Goal: Task Accomplishment & Management: Complete application form

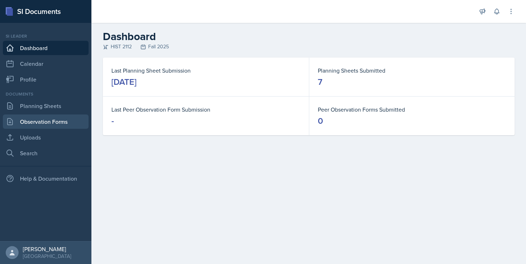
click at [58, 119] on link "Observation Forms" at bounding box center [46, 121] width 86 height 14
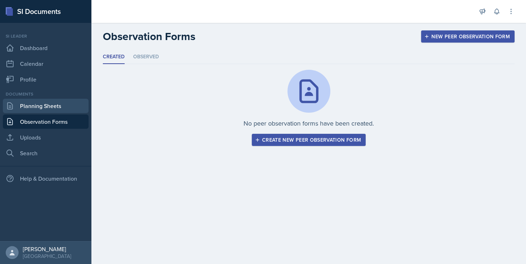
click at [56, 109] on link "Planning Sheets" at bounding box center [46, 106] width 86 height 14
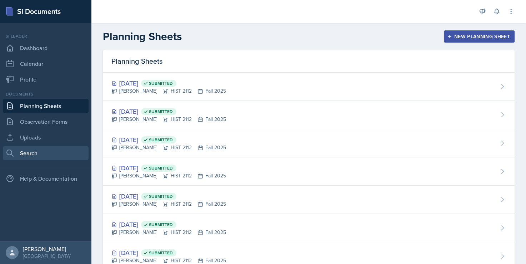
click at [44, 152] on link "Search" at bounding box center [46, 153] width 86 height 14
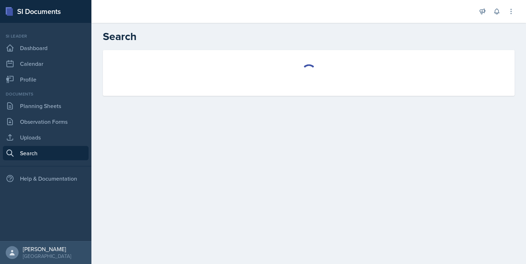
select select "all"
select select "1"
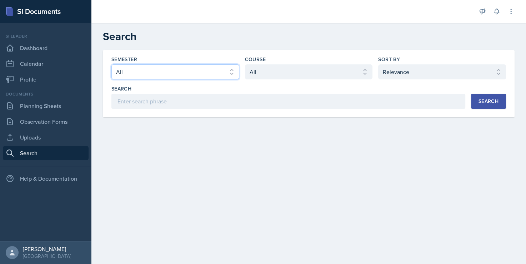
click at [229, 67] on select "Select semester All Fall 2025 Summer 2025 Spring 2025 Fall 2024 Summer 2024 Spr…" at bounding box center [175, 71] width 128 height 15
select select "2bed604d-1099-4043-b1bc-2365e8740244"
click at [111, 64] on select "Select semester All Fall 2025 Summer 2025 Spring 2025 Fall 2024 Summer 2024 Spr…" at bounding box center [175, 71] width 128 height 15
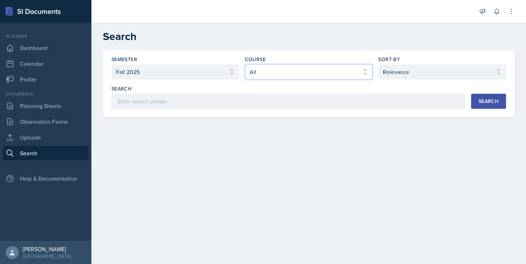
click at [299, 77] on select "Select course All ACCT 2101 ACCT 2102 ACCT 4050 ANTH 1102 ANTH 3301 ARCH 1000 A…" at bounding box center [309, 71] width 128 height 15
select select "e03f2d5a-f3a5-4e0e-9167-550ff5b2876a"
click at [245, 64] on select "Select course All ACCT 2101 ACCT 2102 ACCT 4050 ANTH 1102 ANTH 3301 ARCH 1000 A…" at bounding box center [309, 71] width 128 height 15
click at [492, 98] on div "Search" at bounding box center [489, 101] width 20 height 6
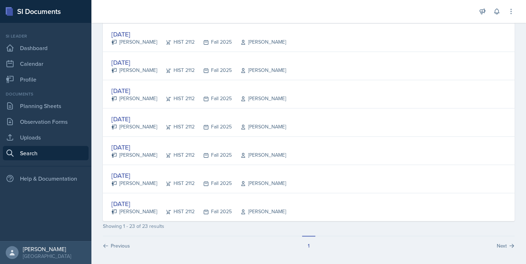
scroll to position [9, 0]
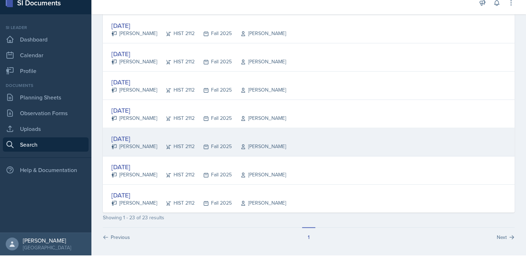
click at [141, 134] on div "[DATE]" at bounding box center [198, 139] width 175 height 10
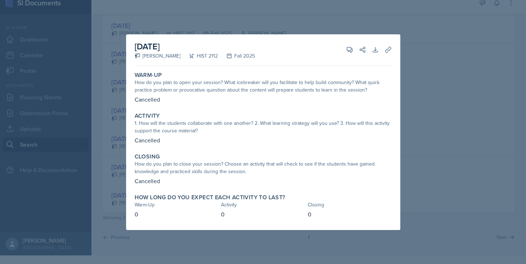
click at [407, 126] on div at bounding box center [263, 132] width 526 height 264
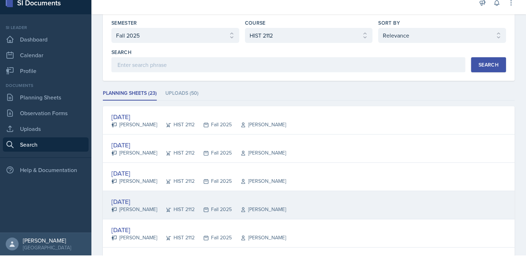
scroll to position [0, 0]
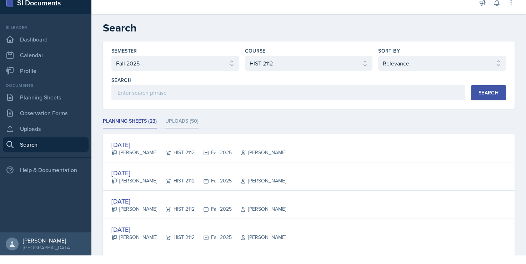
click at [174, 118] on li "Uploads (50)" at bounding box center [181, 121] width 33 height 14
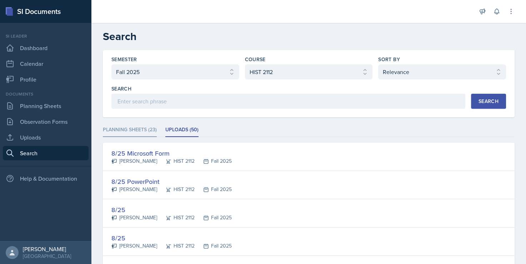
click at [142, 126] on li "Planning Sheets (23)" at bounding box center [130, 130] width 54 height 14
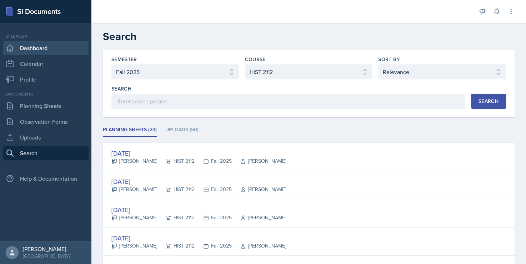
click at [49, 49] on link "Dashboard" at bounding box center [46, 48] width 86 height 14
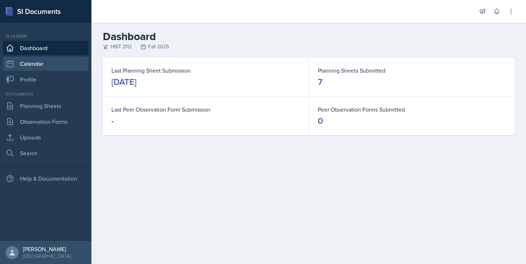
click at [54, 64] on link "Calendar" at bounding box center [46, 63] width 86 height 14
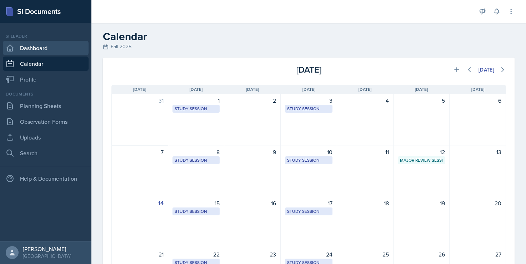
click at [40, 43] on link "Dashboard" at bounding box center [46, 48] width 86 height 14
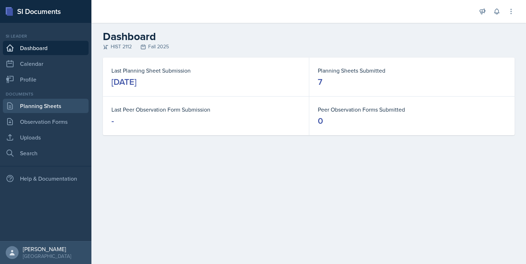
click at [39, 106] on link "Planning Sheets" at bounding box center [46, 106] width 86 height 14
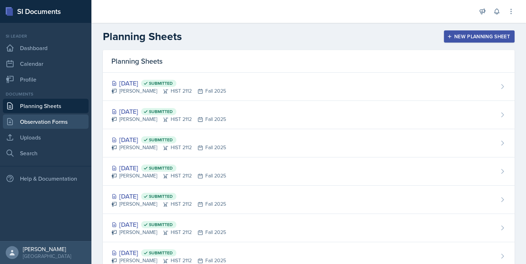
click at [46, 121] on link "Observation Forms" at bounding box center [46, 121] width 86 height 14
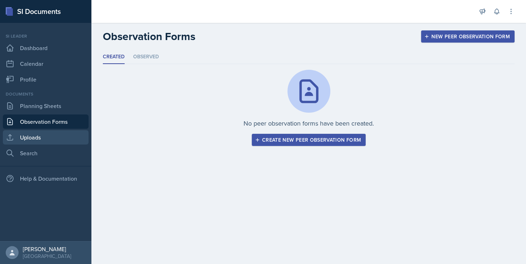
click at [49, 132] on link "Uploads" at bounding box center [46, 137] width 86 height 14
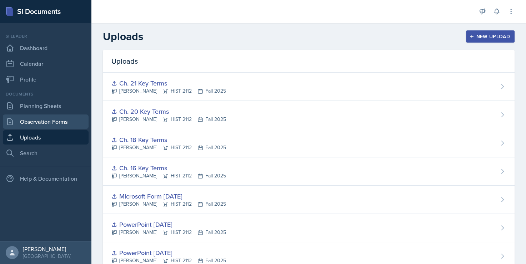
click at [46, 119] on link "Observation Forms" at bounding box center [46, 121] width 86 height 14
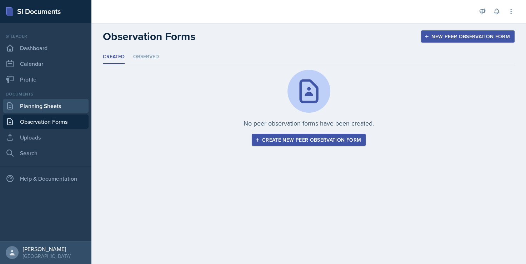
click at [46, 102] on link "Planning Sheets" at bounding box center [46, 106] width 86 height 14
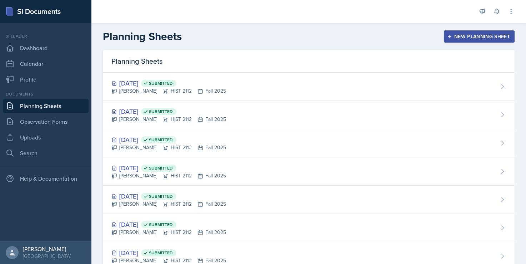
click at [452, 34] on div "New Planning Sheet" at bounding box center [479, 37] width 61 height 6
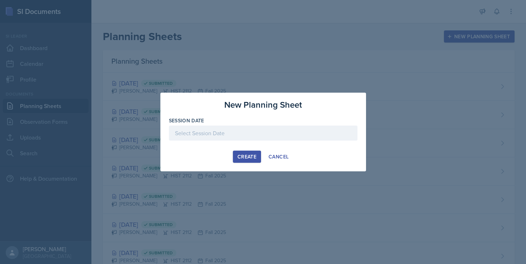
click at [237, 131] on div at bounding box center [263, 132] width 189 height 15
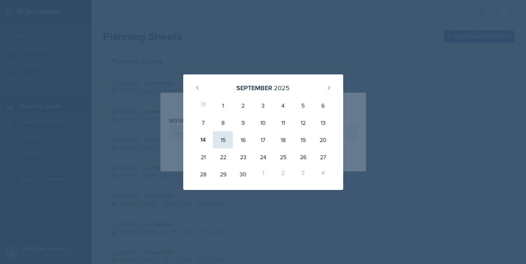
click at [225, 136] on div "15" at bounding box center [223, 139] width 20 height 17
type input "[DATE]"
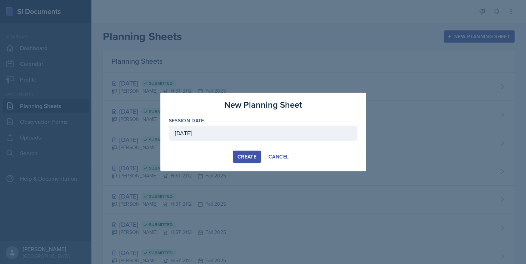
click at [241, 156] on div "Create" at bounding box center [247, 157] width 19 height 6
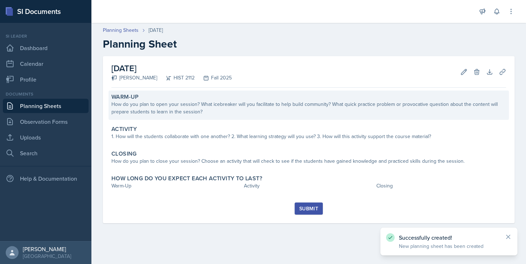
click at [312, 110] on div "How do you plan to open your session? What icebreaker will you facilitate to he…" at bounding box center [308, 107] width 395 height 15
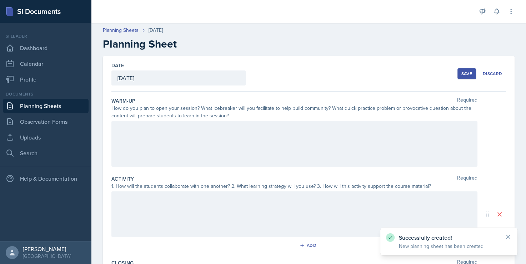
click at [223, 129] on div at bounding box center [294, 144] width 366 height 46
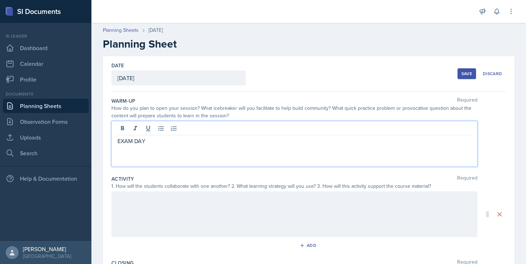
click at [148, 208] on div at bounding box center [294, 214] width 366 height 46
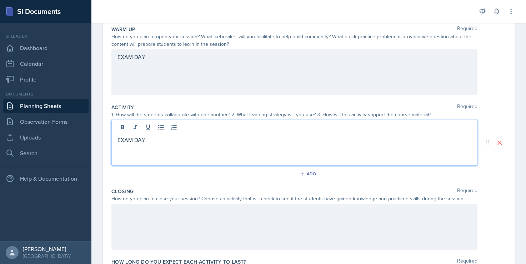
click at [158, 216] on div at bounding box center [294, 227] width 366 height 46
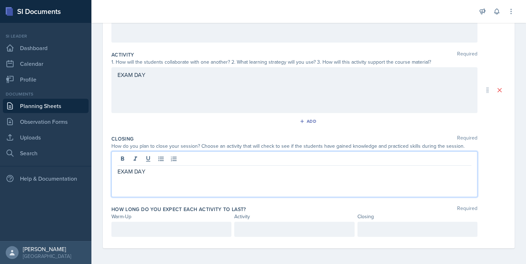
scroll to position [125, 0]
click at [502, 179] on div "Date [DATE] [DATE] 31 1 2 3 4 5 6 7 8 9 10 11 12 13 14 15 16 17 18 19 20 21 22 …" at bounding box center [309, 89] width 412 height 316
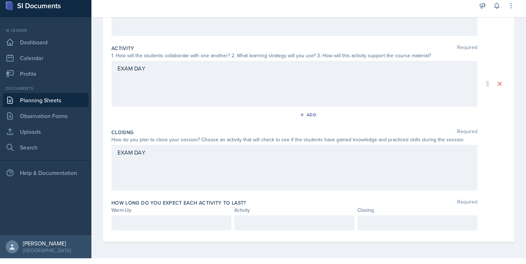
scroll to position [9, 0]
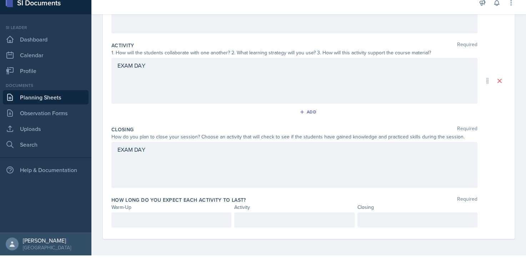
click at [180, 218] on div at bounding box center [171, 219] width 120 height 15
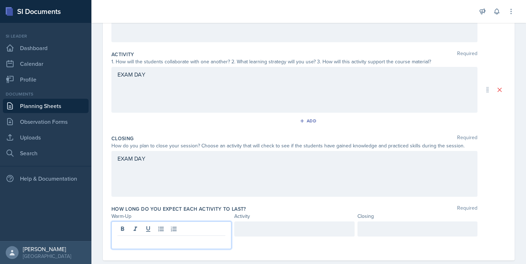
scroll to position [137, 0]
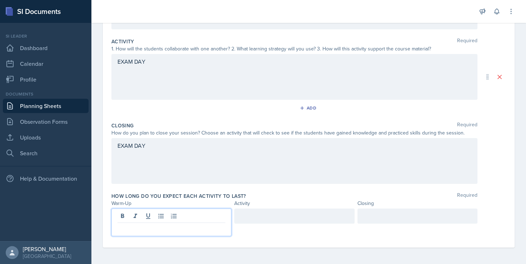
click at [203, 227] on p at bounding box center [172, 228] width 108 height 9
click at [339, 210] on div at bounding box center [294, 215] width 120 height 15
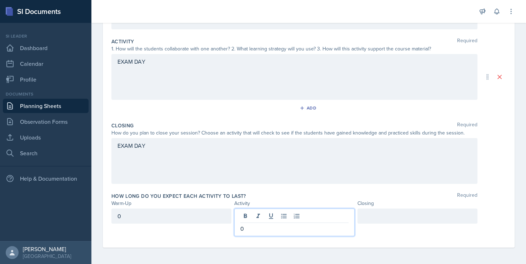
click at [384, 215] on div at bounding box center [418, 215] width 120 height 15
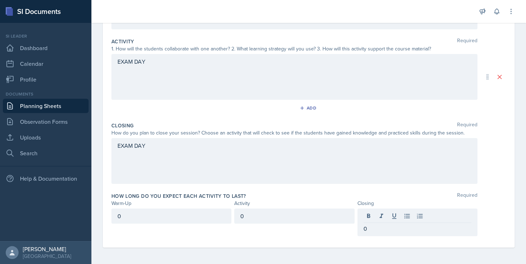
click at [492, 194] on div "How long do you expect each activity to last? Required" at bounding box center [308, 195] width 395 height 7
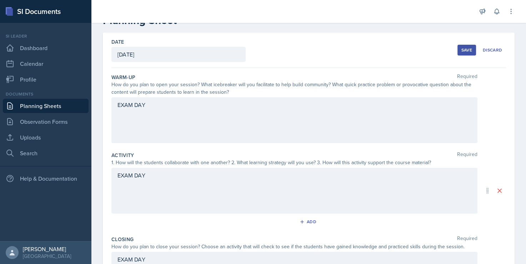
scroll to position [36, 0]
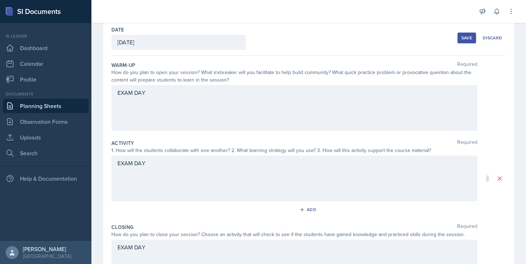
click at [463, 38] on div "Save" at bounding box center [467, 38] width 11 height 6
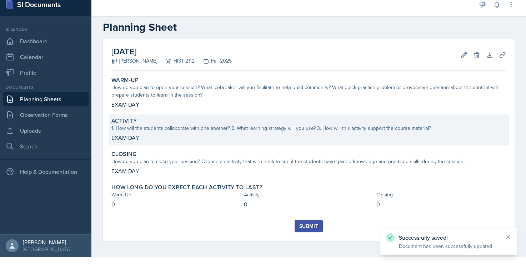
scroll to position [9, 0]
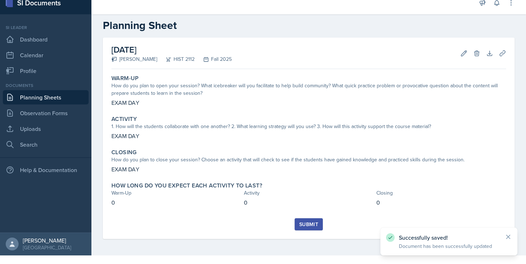
click at [304, 224] on div "Submit" at bounding box center [308, 224] width 19 height 6
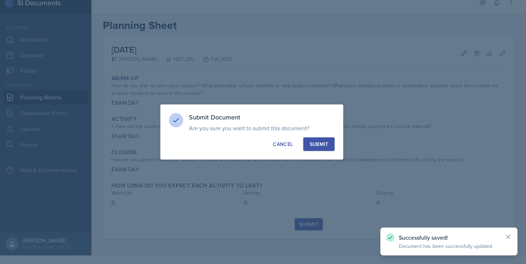
click at [315, 140] on div "Submit" at bounding box center [318, 143] width 19 height 7
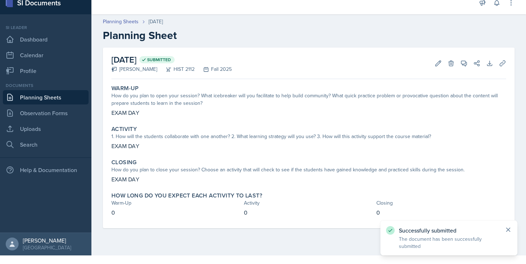
click at [506, 229] on icon at bounding box center [508, 229] width 7 height 7
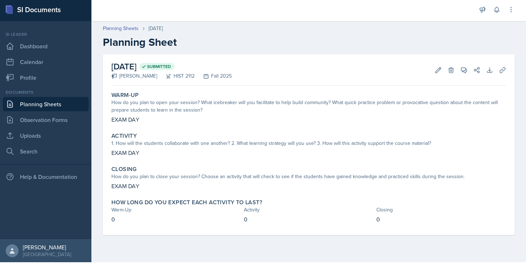
scroll to position [0, 0]
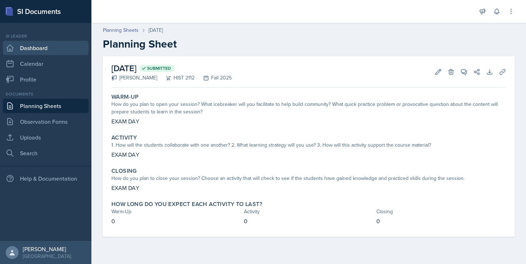
click at [34, 49] on link "Dashboard" at bounding box center [46, 48] width 86 height 14
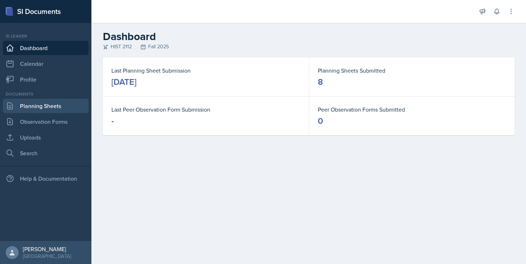
click at [47, 111] on link "Planning Sheets" at bounding box center [46, 106] width 86 height 14
